Goal: Task Accomplishment & Management: Use online tool/utility

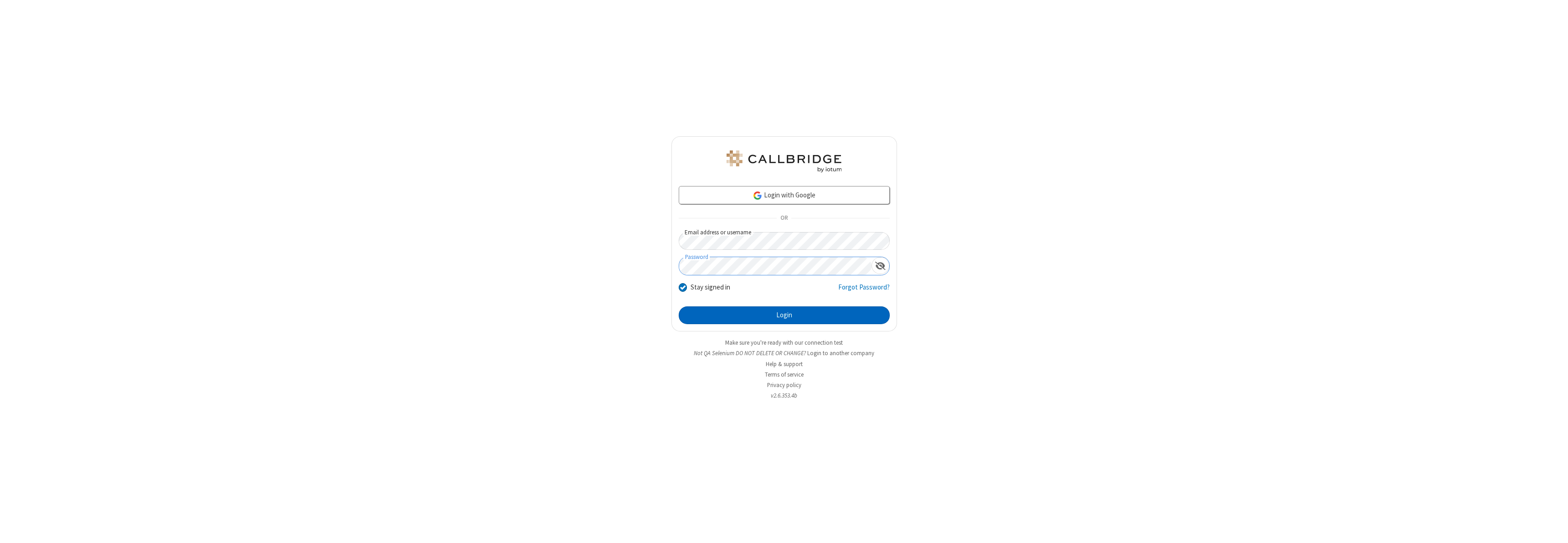
click at [784, 315] on button "Login" at bounding box center [784, 315] width 211 height 18
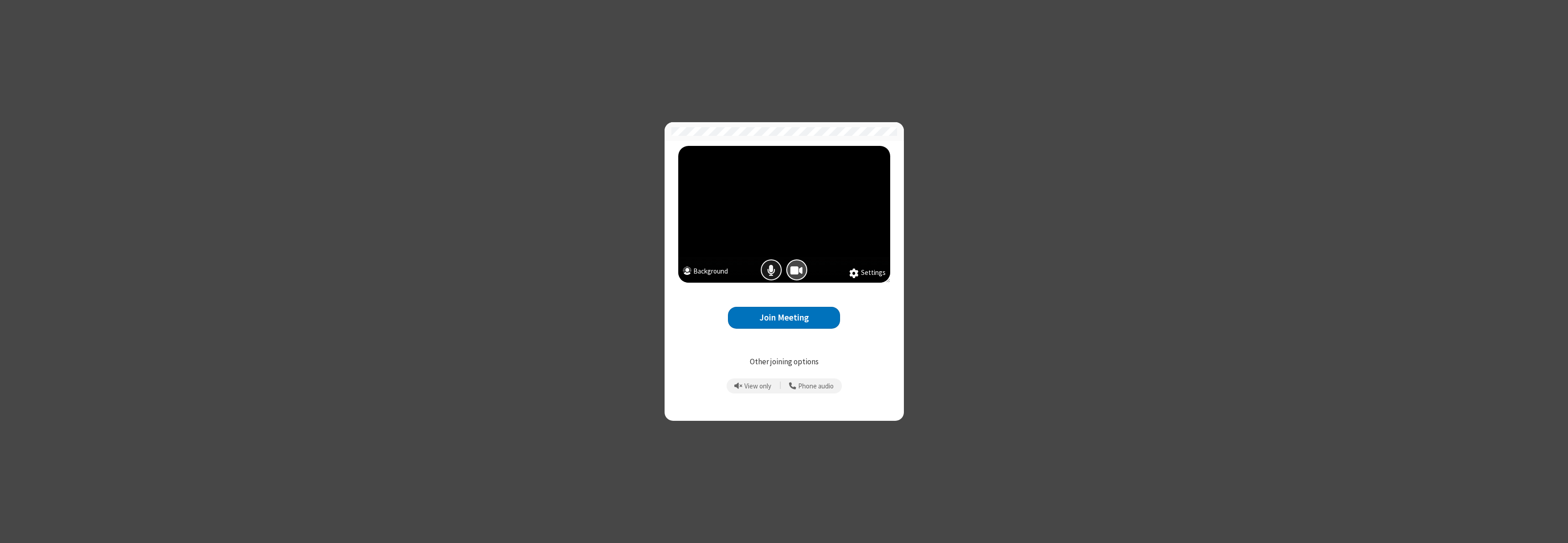
click at [771, 270] on span "Mic is on" at bounding box center [771, 270] width 8 height 13
click at [784, 317] on button "Join Meeting" at bounding box center [784, 318] width 112 height 23
